Goal: Check status: Check status

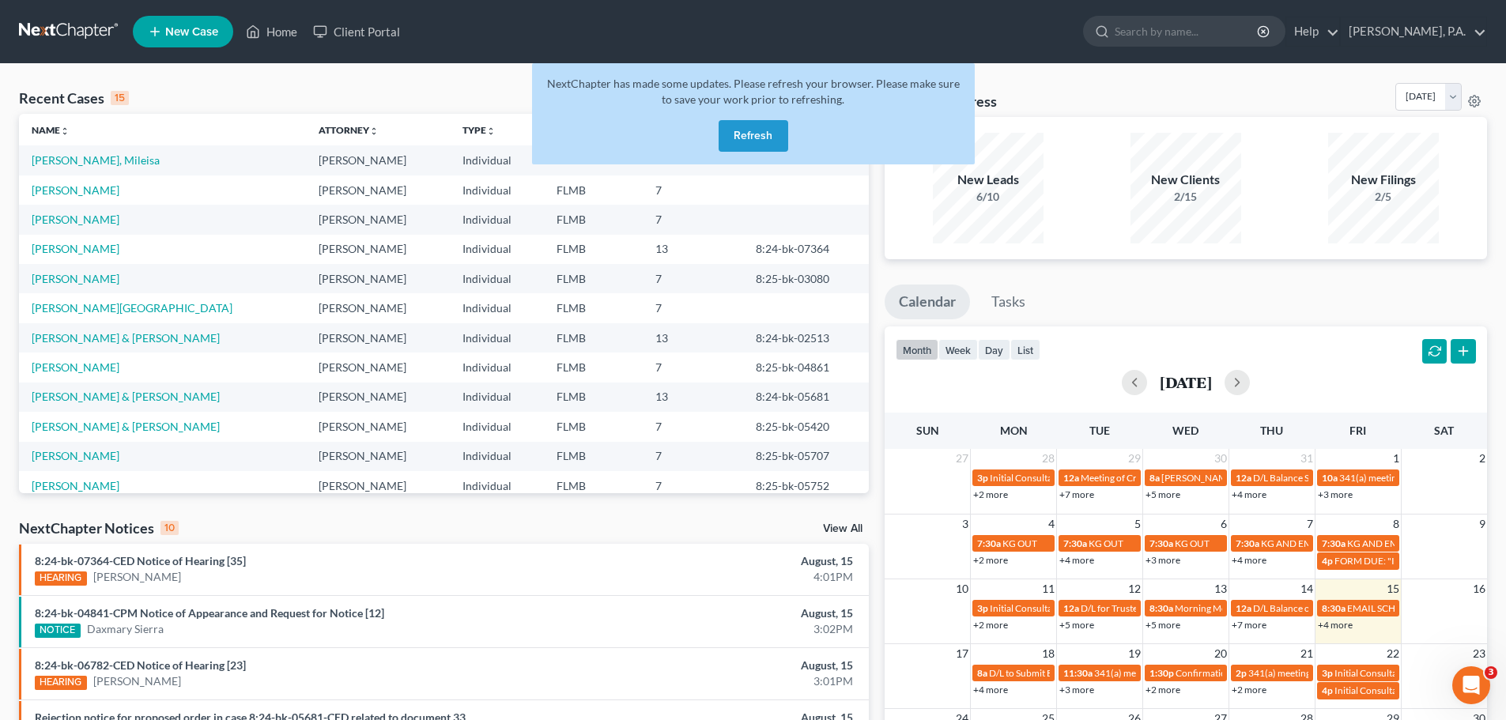
click at [766, 138] on button "Refresh" at bounding box center [754, 136] width 70 height 32
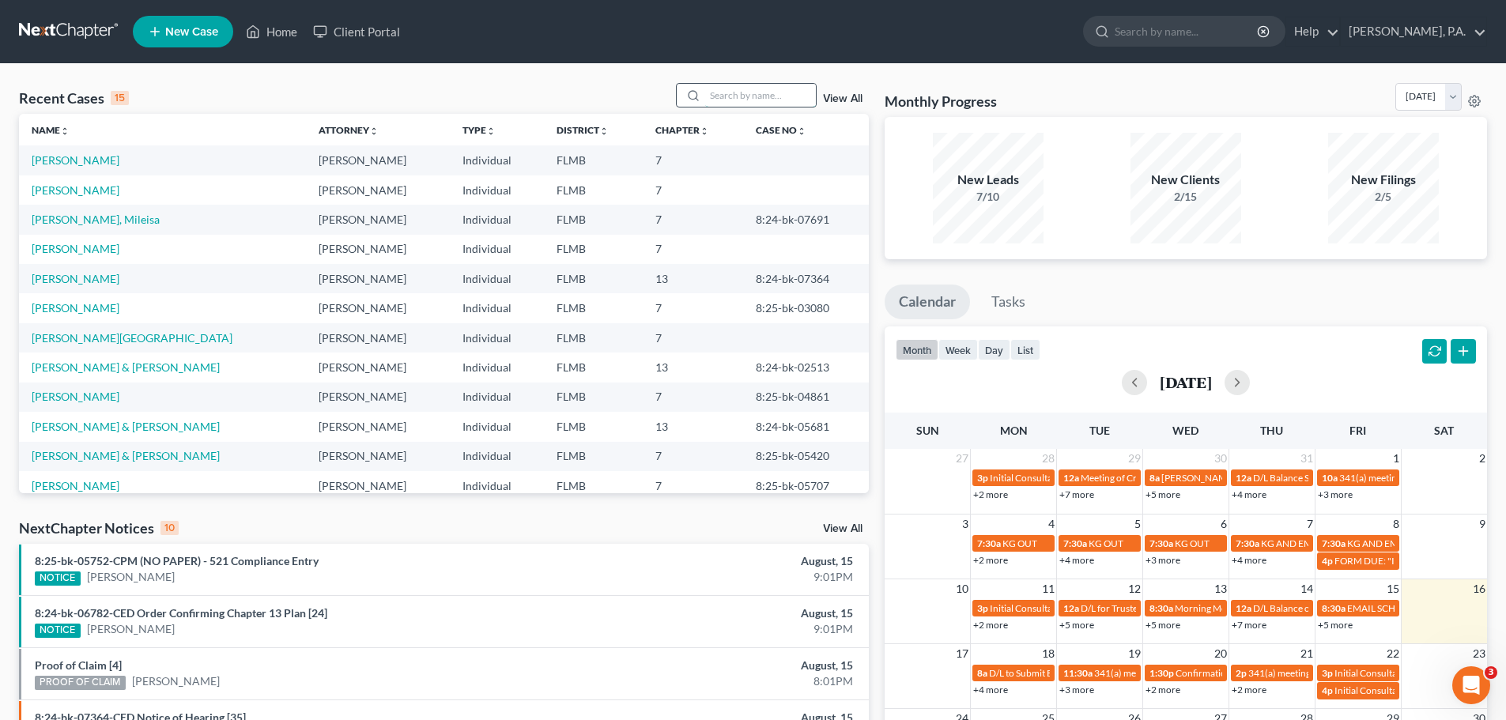
click at [735, 95] on input "search" at bounding box center [760, 95] width 111 height 23
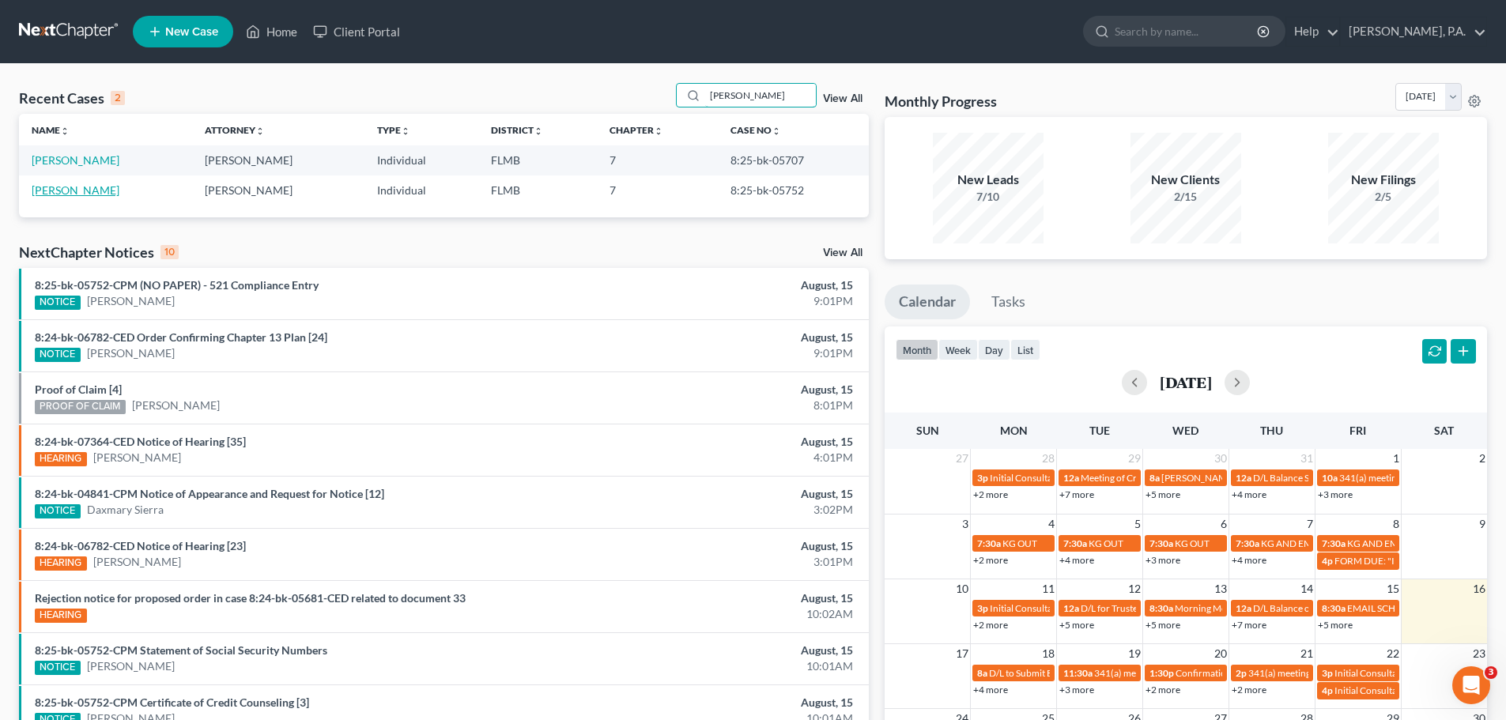
type input "[PERSON_NAME]"
click at [56, 193] on link "[PERSON_NAME]" at bounding box center [76, 189] width 88 height 13
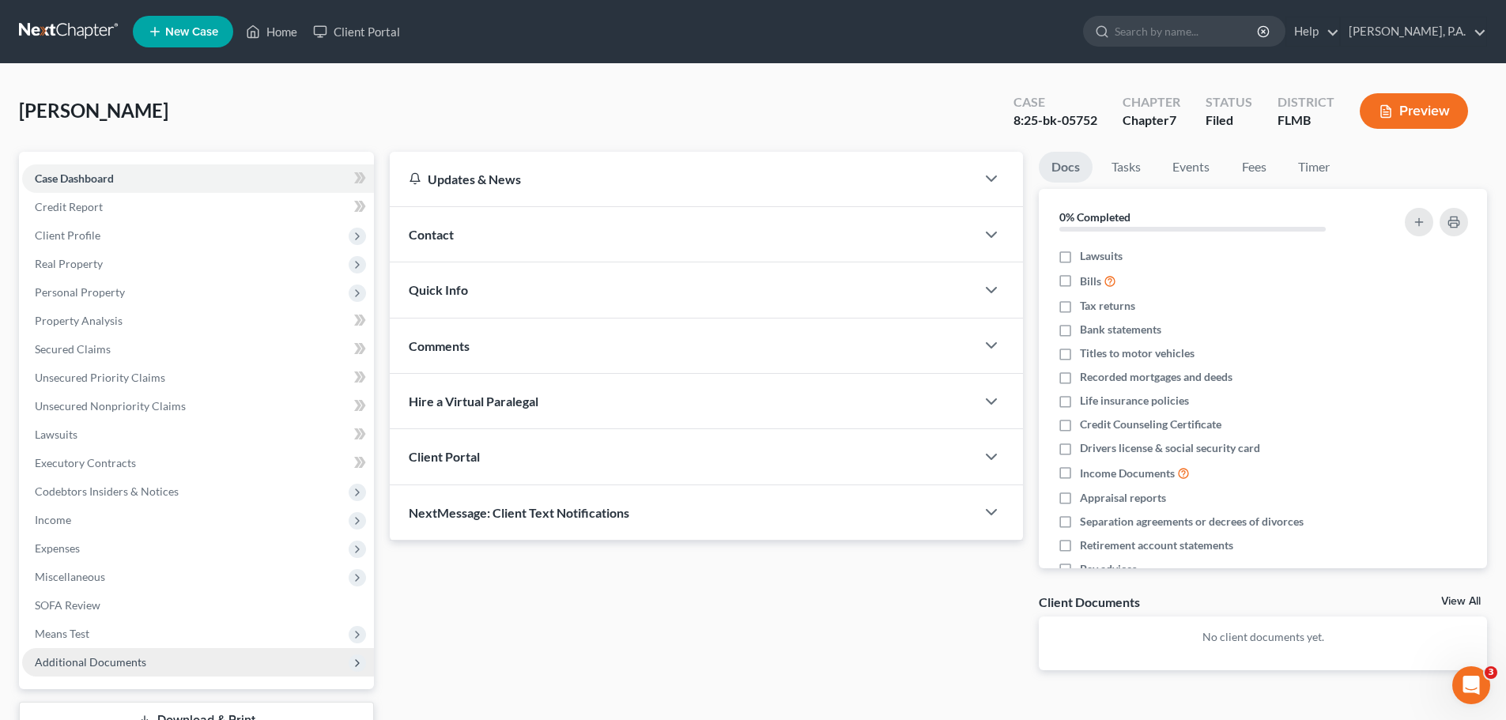
click at [146, 670] on span "Additional Documents" at bounding box center [198, 662] width 352 height 28
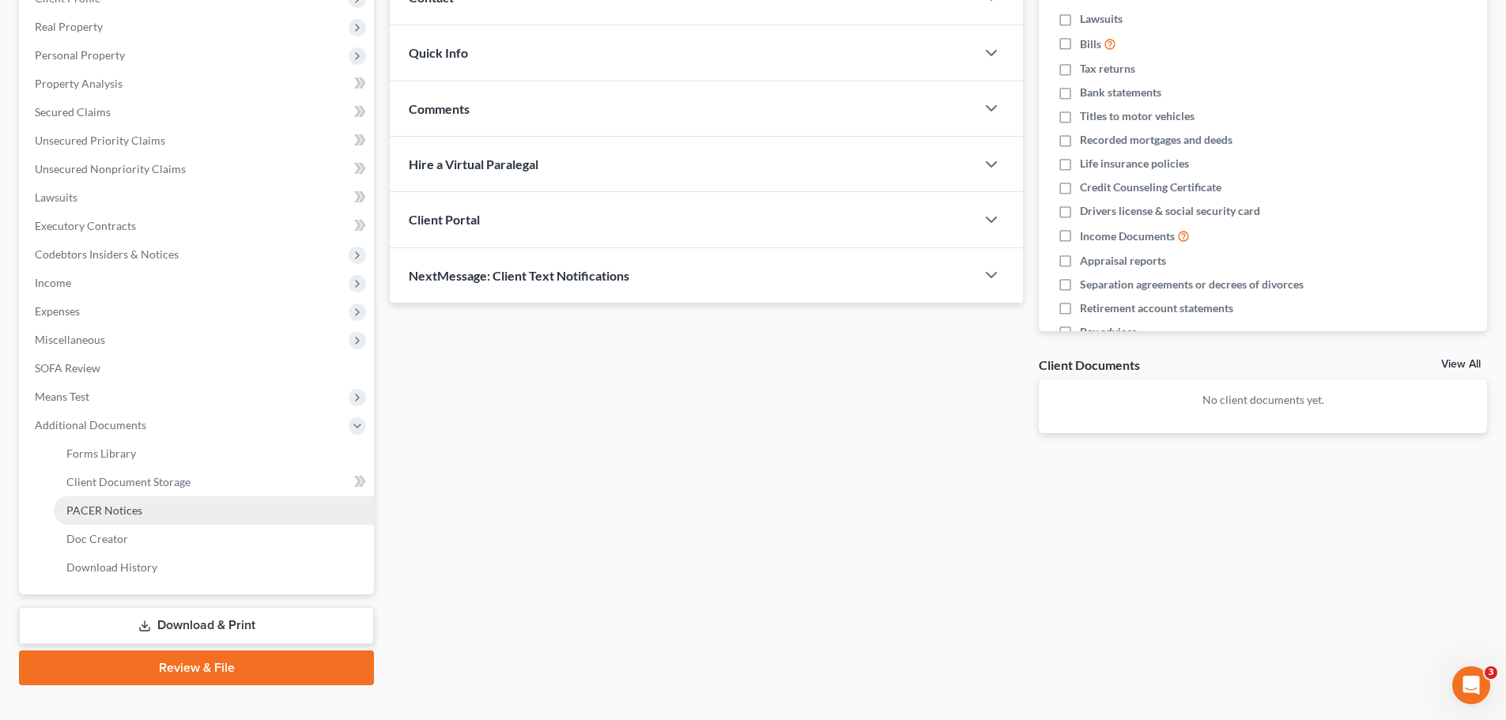
click at [170, 497] on link "PACER Notices" at bounding box center [214, 511] width 320 height 28
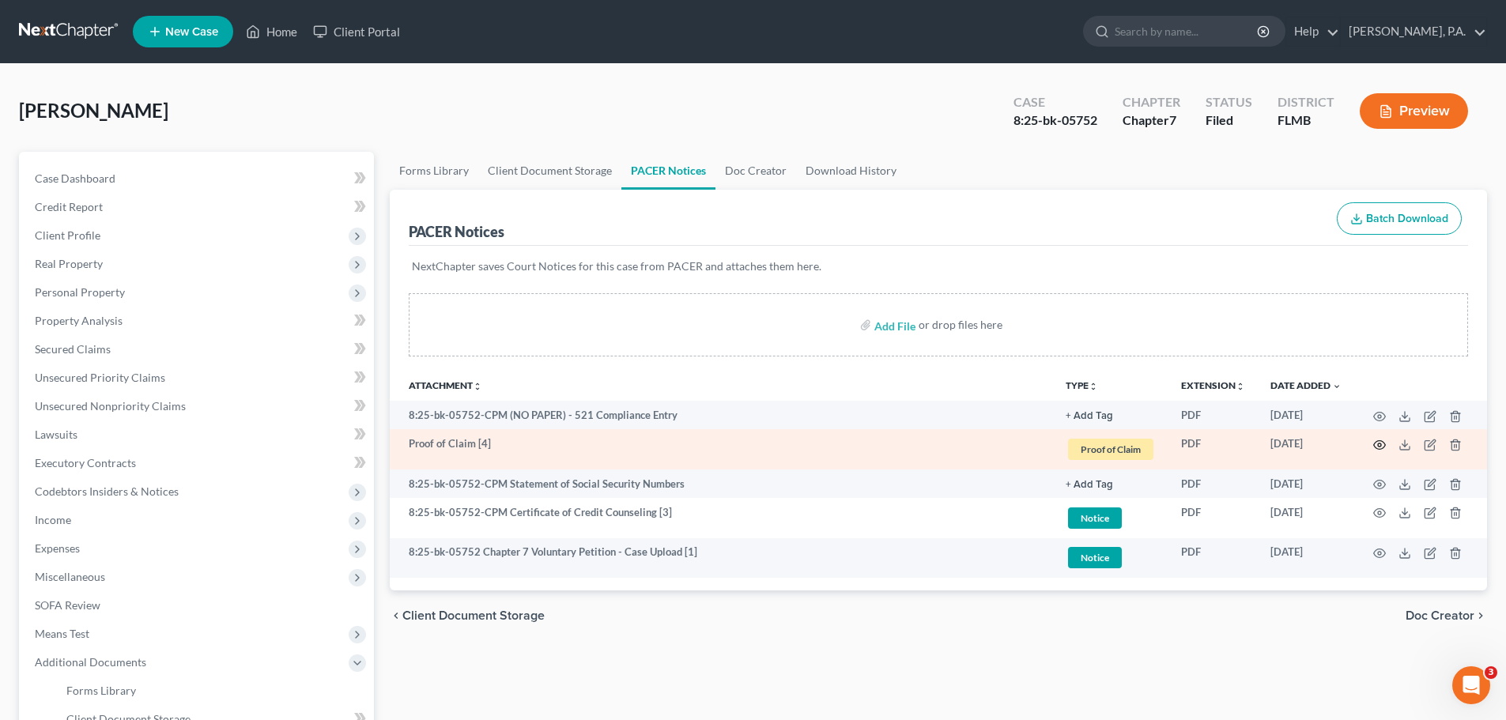
click at [1384, 441] on icon "button" at bounding box center [1380, 445] width 13 height 13
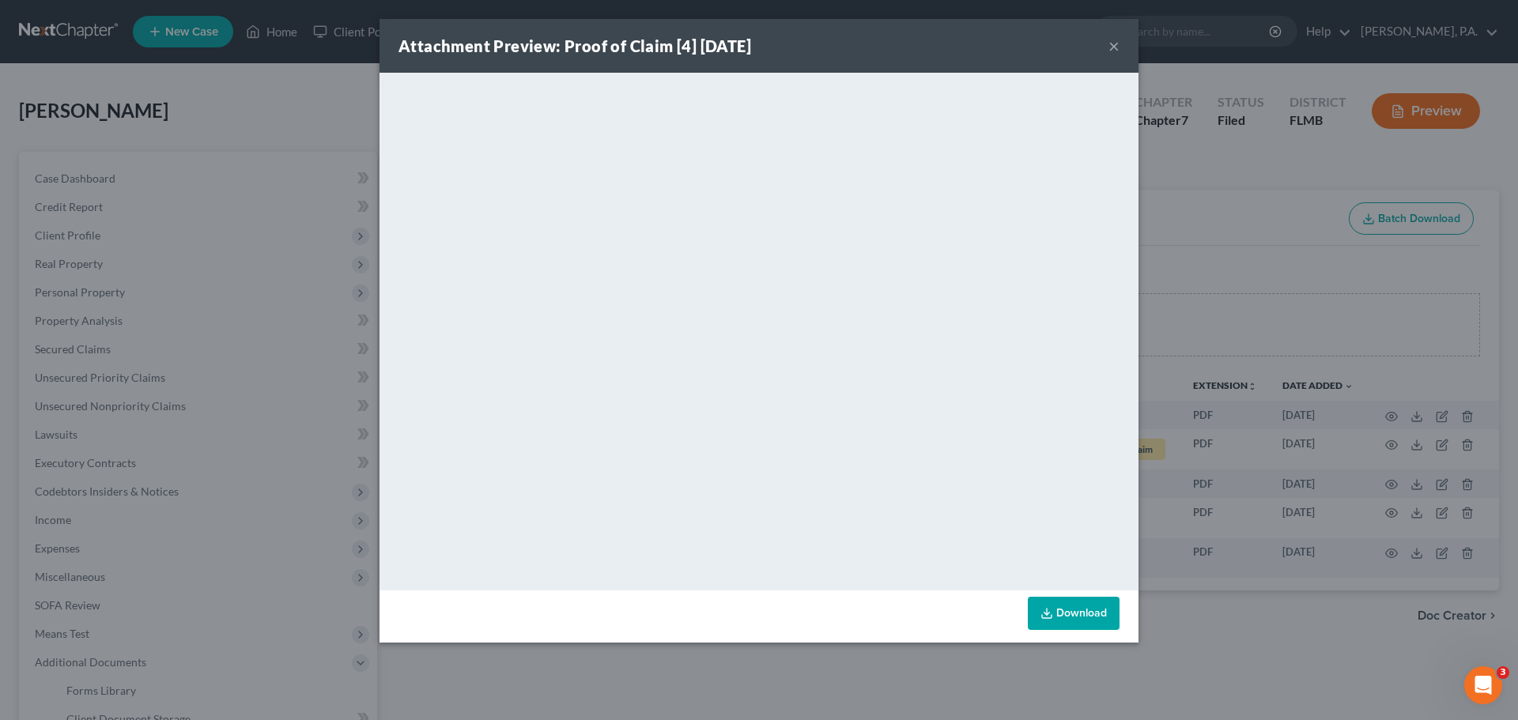
click at [1109, 45] on button "×" at bounding box center [1114, 45] width 11 height 19
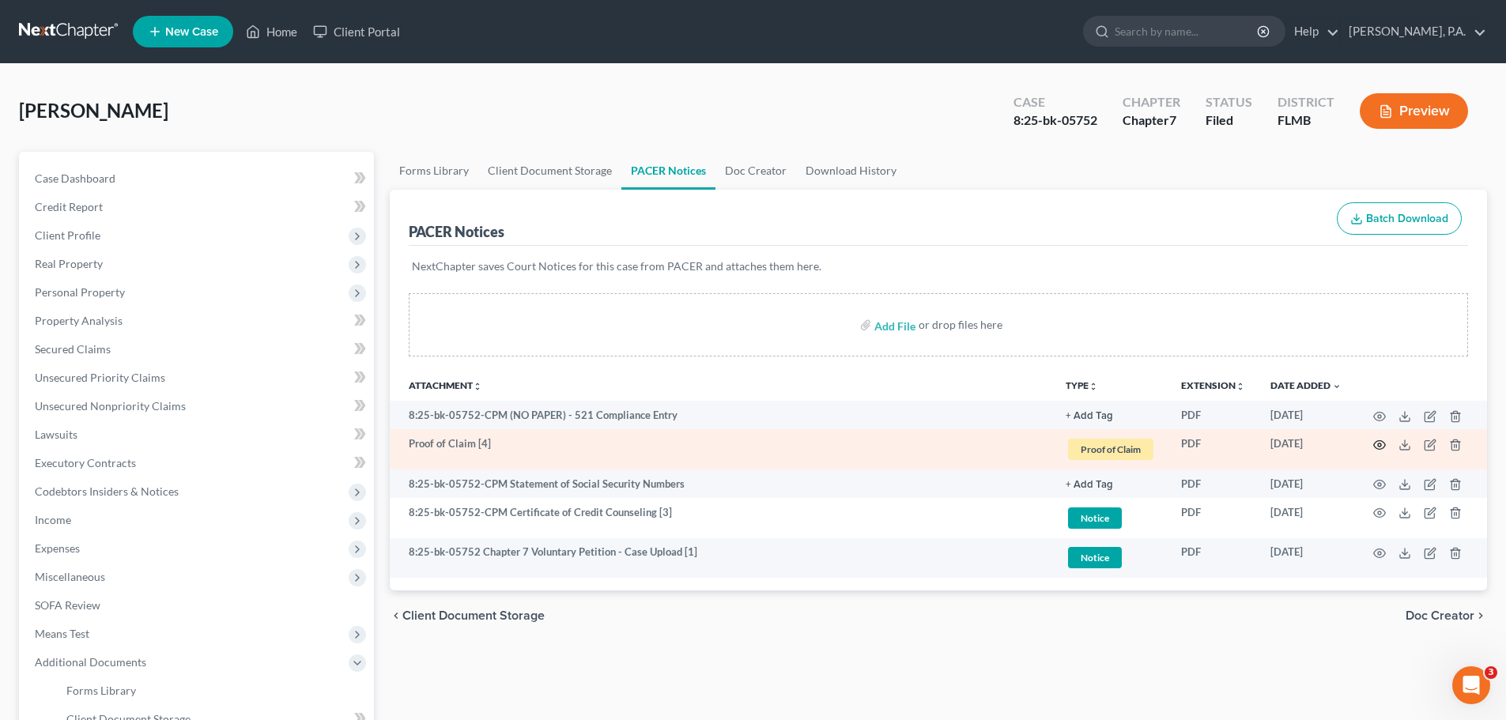
click at [1376, 439] on icon "button" at bounding box center [1380, 445] width 13 height 13
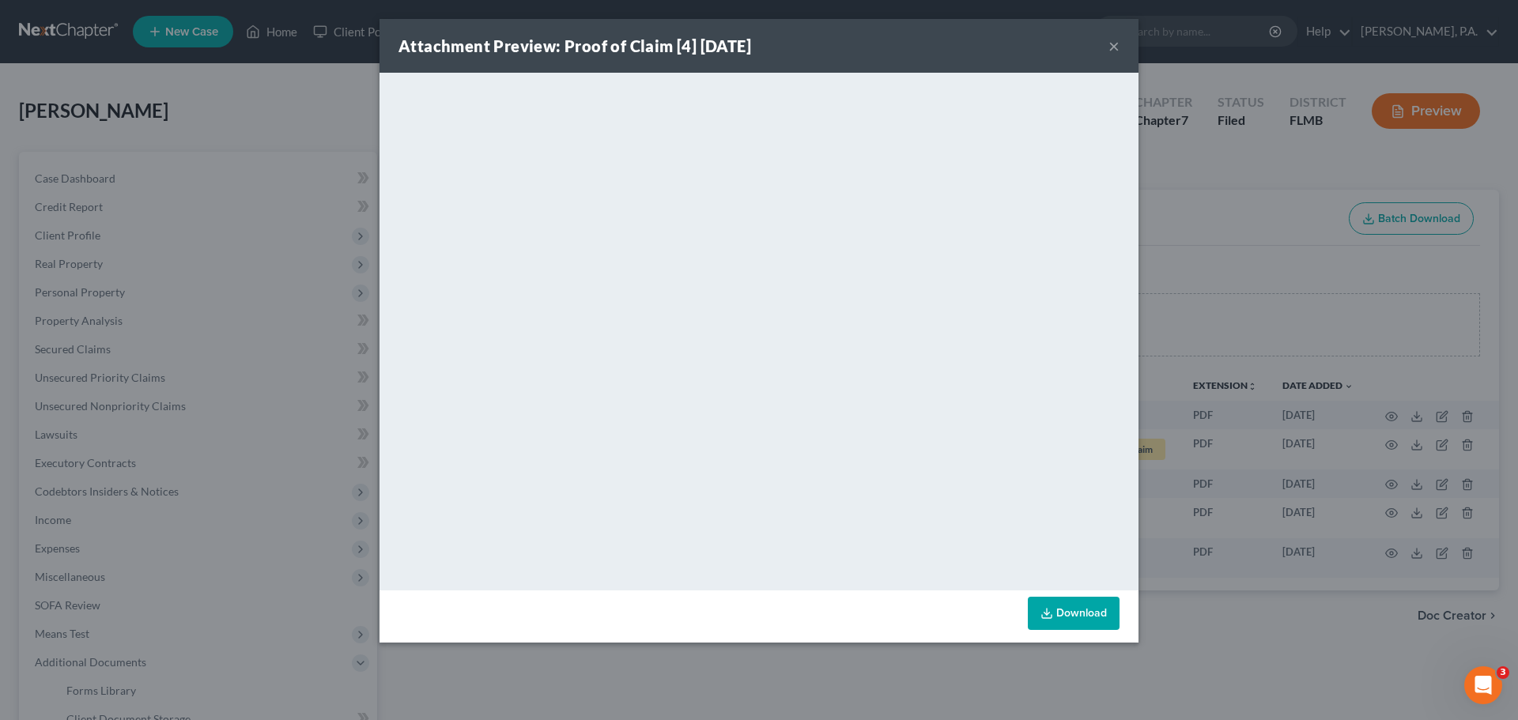
click at [1113, 41] on button "×" at bounding box center [1114, 45] width 11 height 19
